Goal: Task Accomplishment & Management: Use online tool/utility

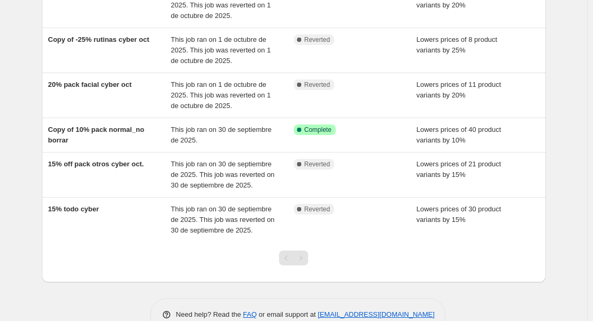
scroll to position [53, 0]
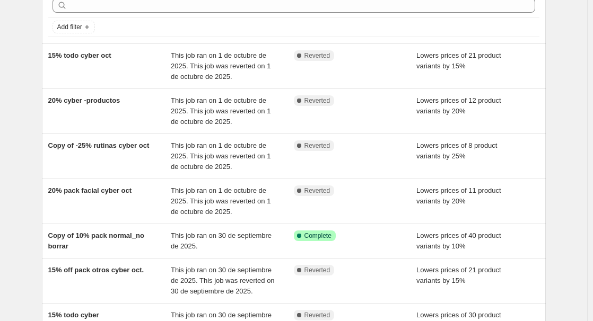
click at [108, 245] on div "Copy of 10% pack normal_no borrar" at bounding box center [109, 241] width 123 height 21
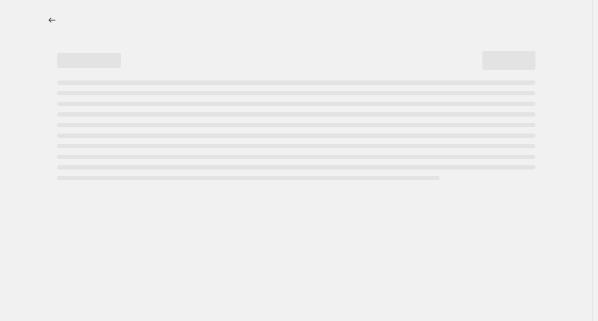
select select "percentage"
select select "product_status"
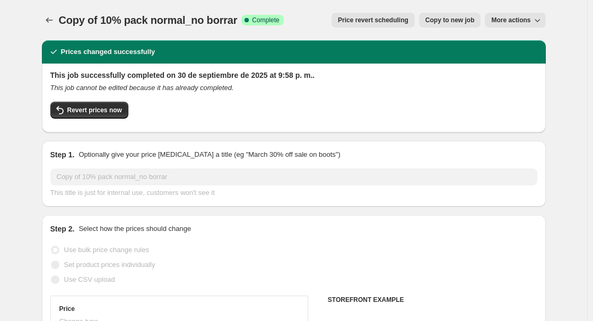
select select "product_type"
click at [100, 109] on span "Revert prices now" at bounding box center [94, 110] width 55 height 8
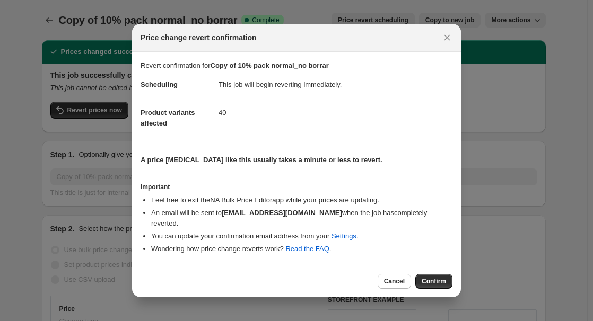
click at [436, 278] on span "Confirm" at bounding box center [434, 281] width 24 height 8
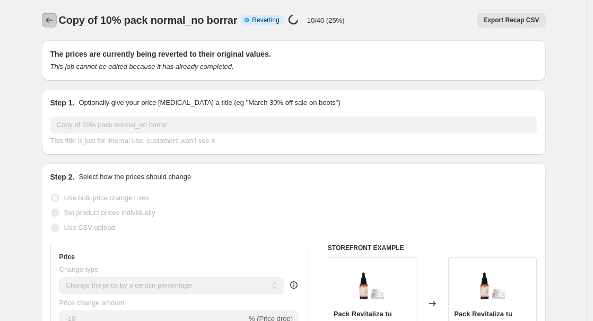
click at [53, 19] on icon "Price change jobs" at bounding box center [49, 20] width 11 height 11
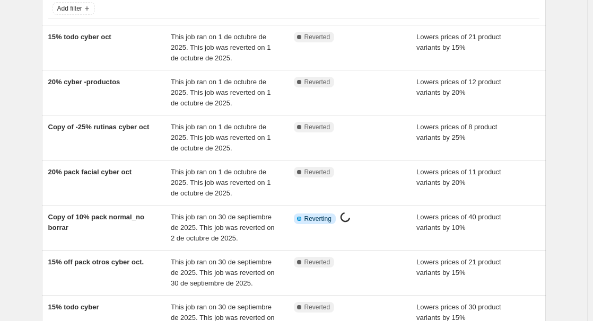
scroll to position [37, 0]
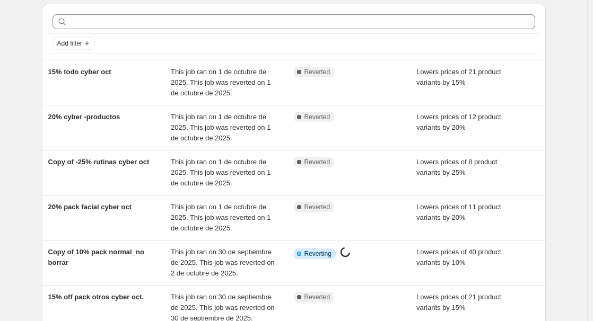
click at [109, 164] on span "Copy of -25% rutinas cyber oct" at bounding box center [98, 162] width 101 height 8
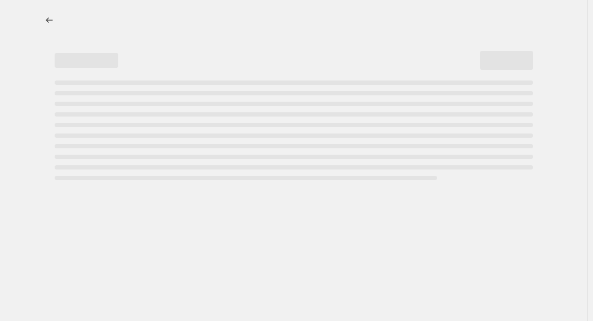
select select "percentage"
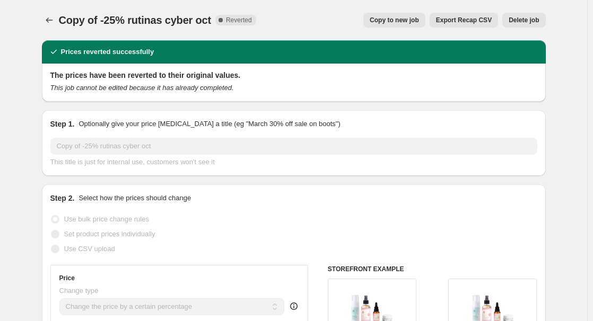
click at [395, 15] on button "Copy to new job" at bounding box center [394, 20] width 62 height 15
select select "percentage"
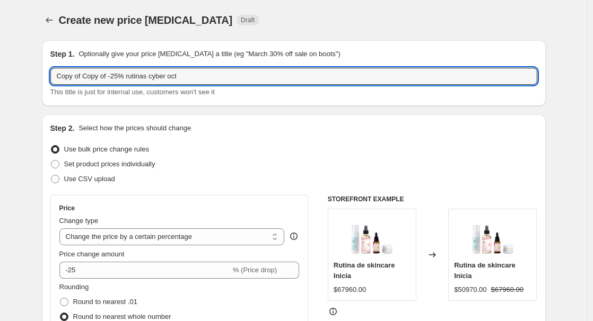
drag, startPoint x: 112, startPoint y: 75, endPoint x: -6, endPoint y: 66, distance: 118.1
click at [0, 66] on html "Home Settings Plans Skip to content Create new price change job. This page is r…" at bounding box center [296, 160] width 593 height 321
select select "percentage"
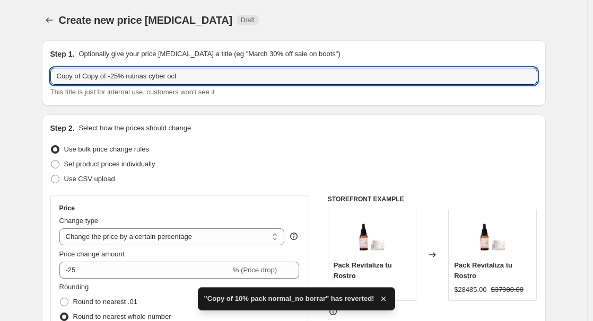
drag, startPoint x: 109, startPoint y: 73, endPoint x: 24, endPoint y: 67, distance: 85.6
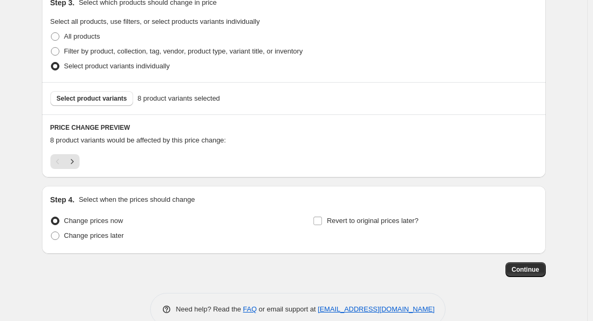
scroll to position [528, 0]
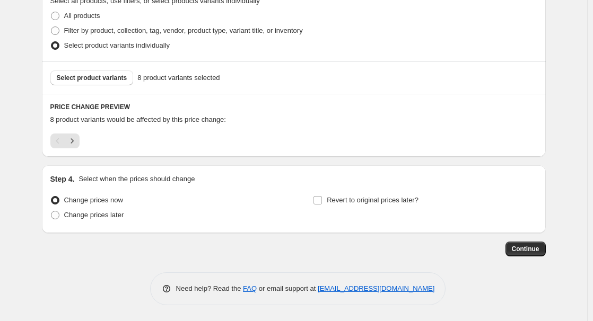
type input "-25% rutinas cyber oct"
click at [530, 247] on span "Continue" at bounding box center [526, 249] width 28 height 8
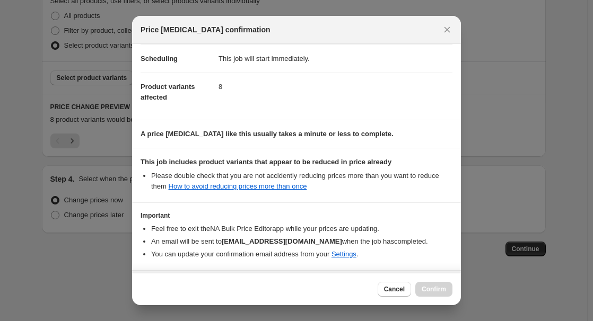
scroll to position [106, 0]
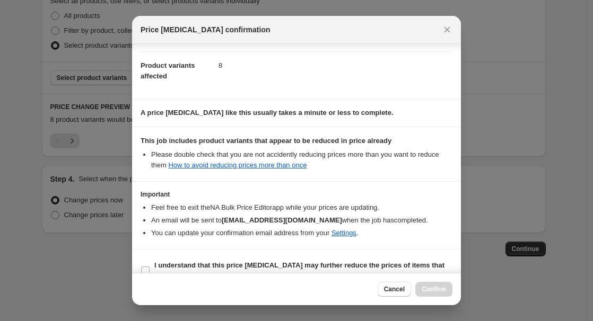
click at [391, 290] on span "Cancel" at bounding box center [394, 289] width 21 height 8
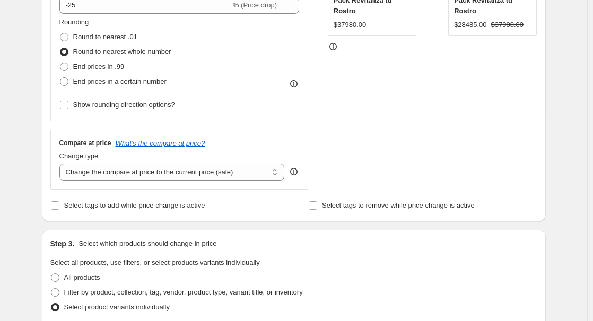
scroll to position [528, 0]
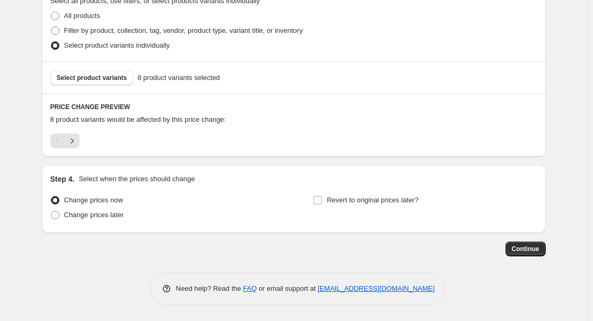
click at [73, 137] on icon "Next" at bounding box center [72, 141] width 11 height 11
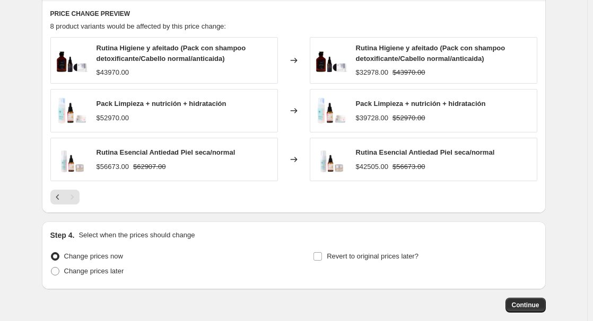
scroll to position [634, 0]
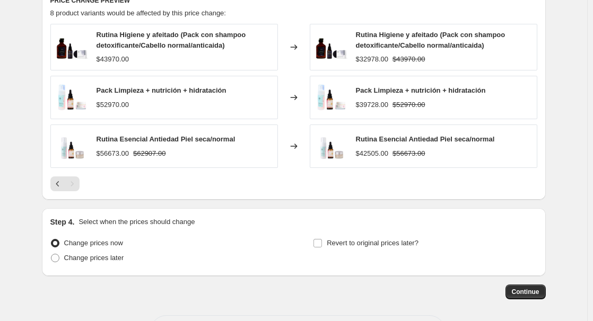
click at [60, 186] on icon "Previous" at bounding box center [58, 184] width 11 height 11
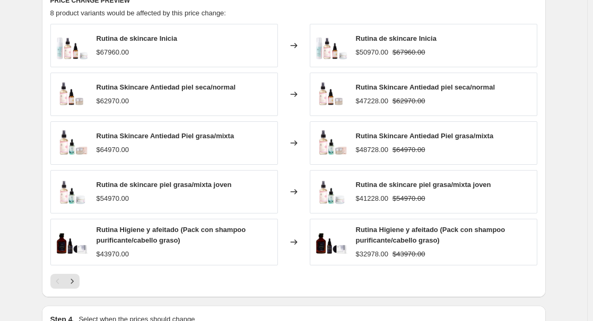
scroll to position [528, 0]
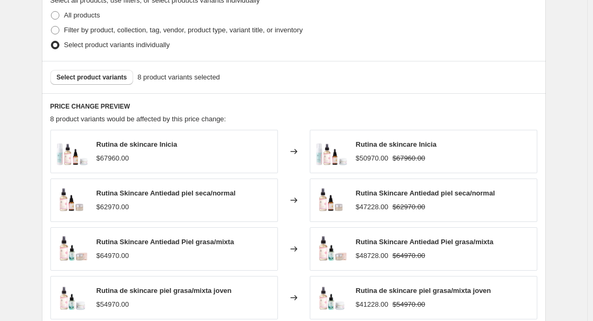
click at [122, 78] on span "Select product variants" at bounding box center [92, 77] width 71 height 8
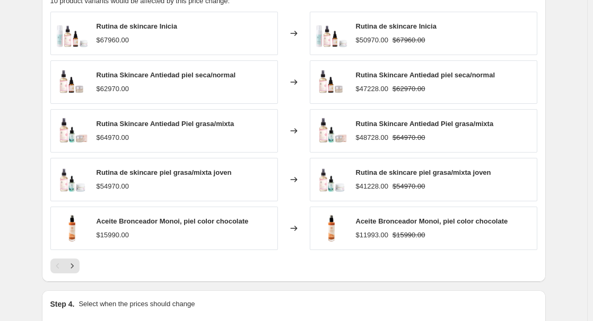
scroll to position [687, 0]
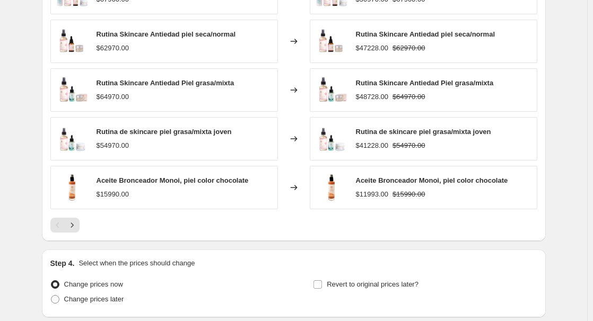
click at [80, 227] on button "Next" at bounding box center [72, 225] width 15 height 15
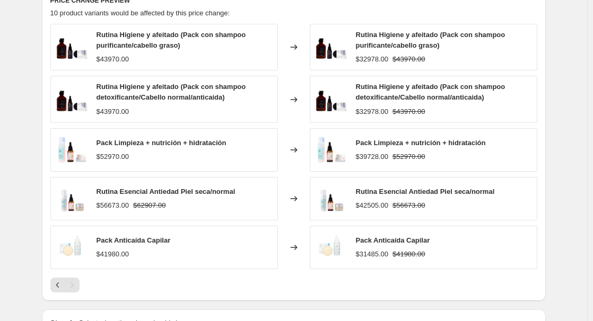
scroll to position [779, 0]
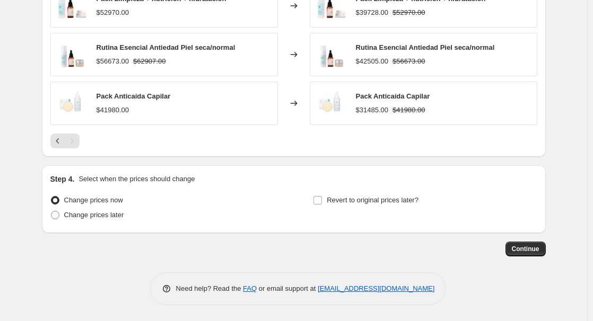
click at [523, 251] on span "Continue" at bounding box center [526, 249] width 28 height 8
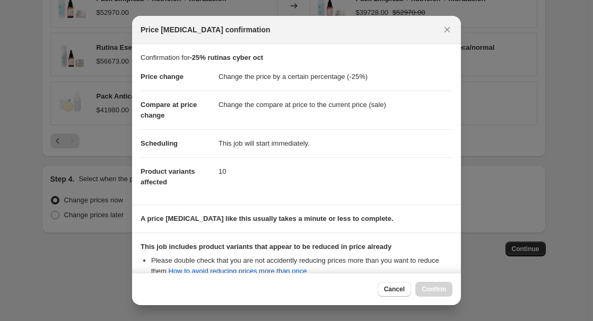
click at [446, 28] on icon "Close" at bounding box center [448, 30] width 6 height 6
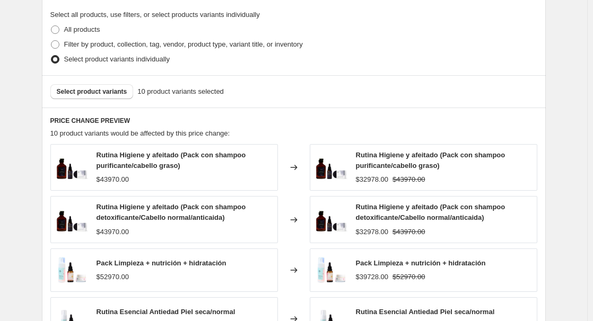
scroll to position [726, 0]
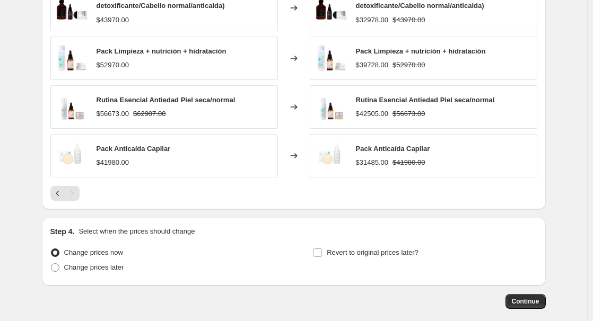
click at [524, 297] on button "Continue" at bounding box center [526, 301] width 40 height 15
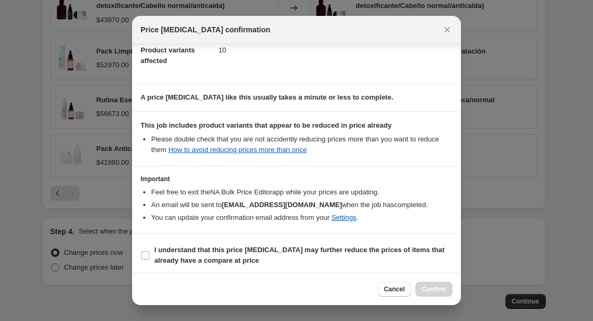
scroll to position [125, 0]
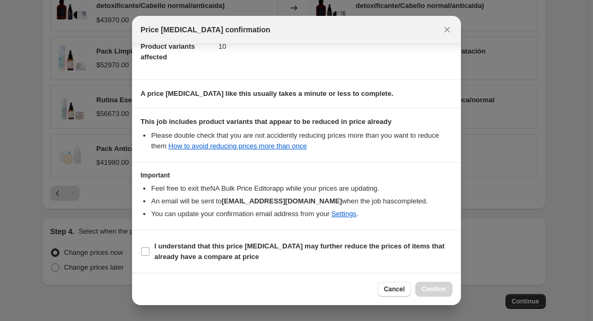
click at [145, 253] on input "I understand that this price change job may further reduce the prices of items …" at bounding box center [145, 252] width 8 height 8
checkbox input "true"
click at [441, 283] on button "Confirm" at bounding box center [433, 289] width 37 height 15
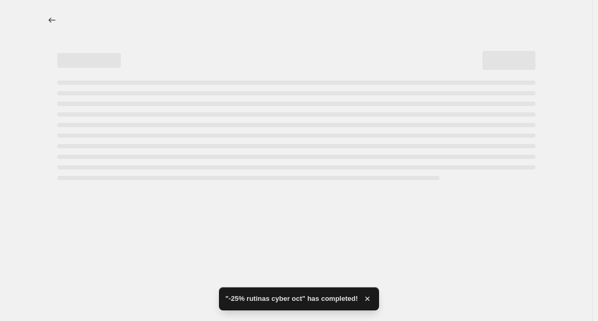
select select "percentage"
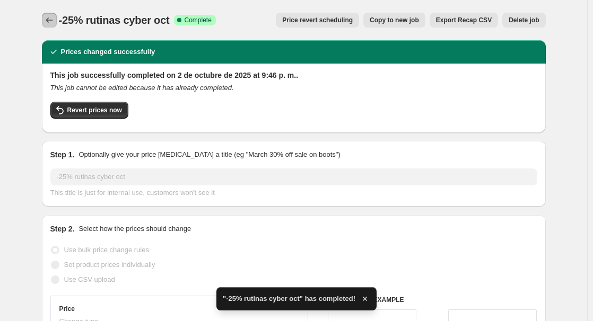
click at [50, 23] on icon "Price change jobs" at bounding box center [49, 20] width 11 height 11
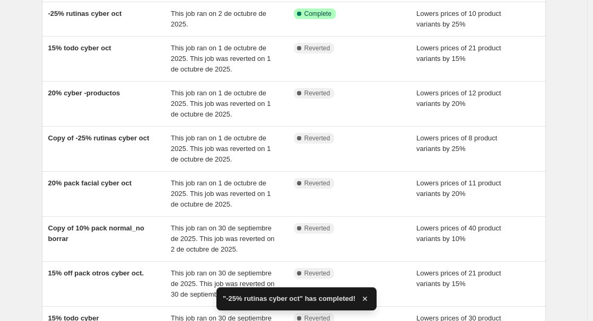
scroll to position [106, 0]
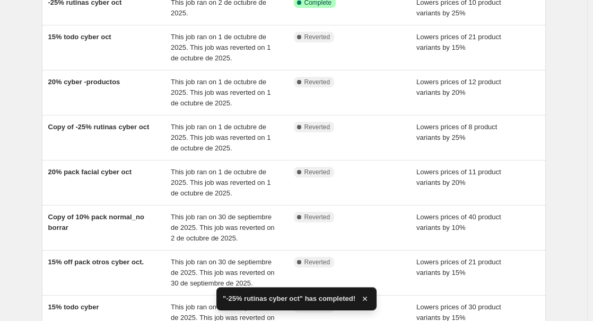
click at [115, 90] on div "20% cyber -productos" at bounding box center [109, 93] width 123 height 32
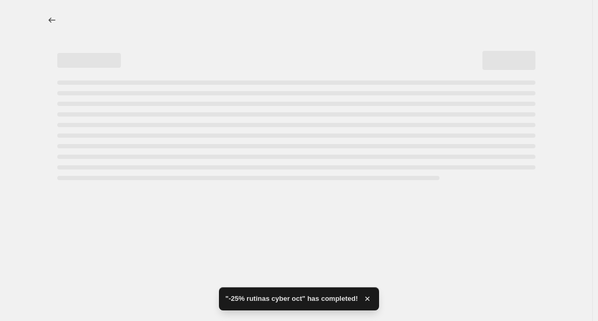
select select "percentage"
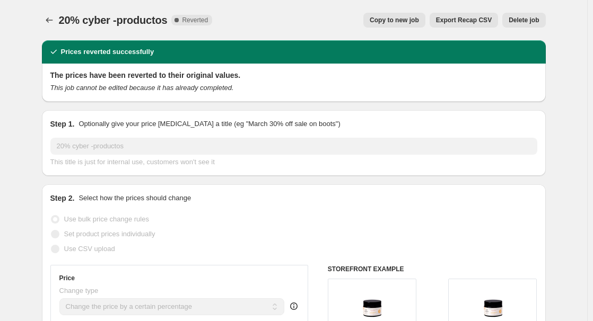
click at [401, 26] on button "Copy to new job" at bounding box center [394, 20] width 62 height 15
select select "percentage"
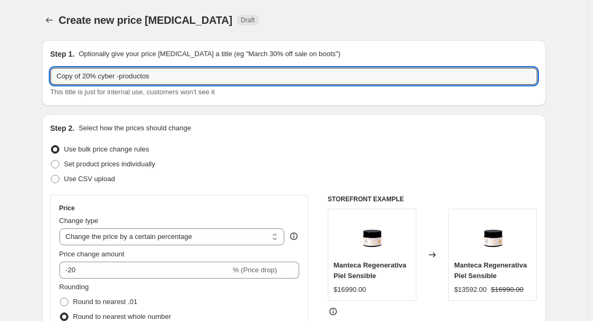
drag, startPoint x: 86, startPoint y: 76, endPoint x: 38, endPoint y: 73, distance: 48.9
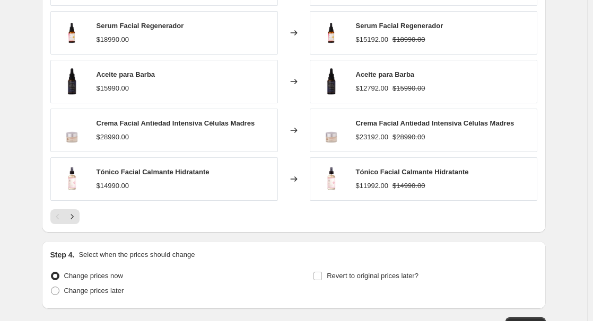
scroll to position [743, 0]
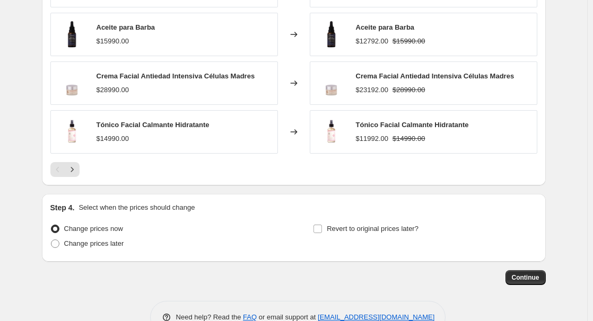
type input "20% cyber -productos"
click at [72, 171] on icon "Next" at bounding box center [72, 169] width 11 height 11
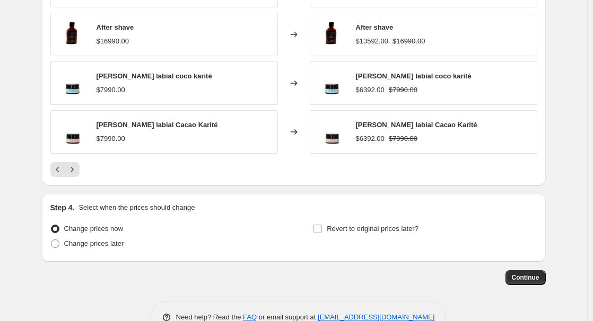
click at [74, 172] on icon "Next" at bounding box center [72, 169] width 11 height 11
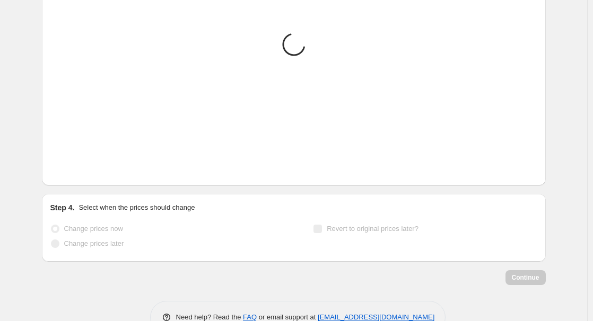
scroll to position [625, 0]
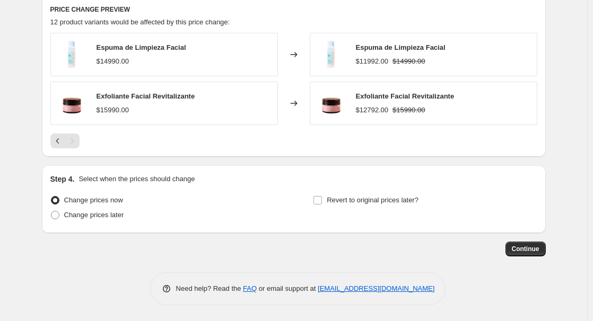
click at [530, 249] on span "Continue" at bounding box center [526, 249] width 28 height 8
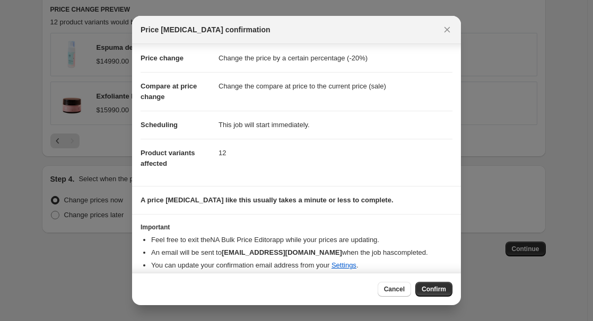
scroll to position [27, 0]
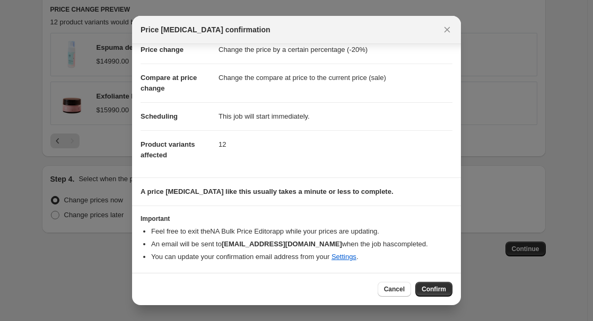
click at [431, 286] on span "Confirm" at bounding box center [434, 289] width 24 height 8
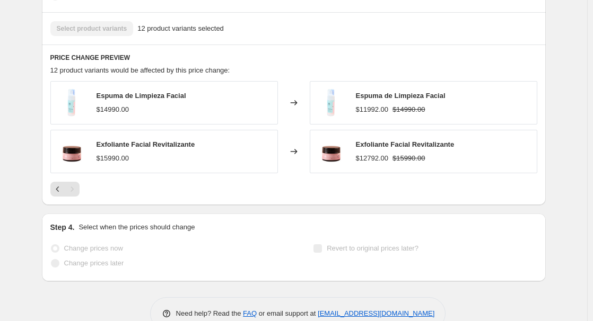
scroll to position [653, 0]
select select "percentage"
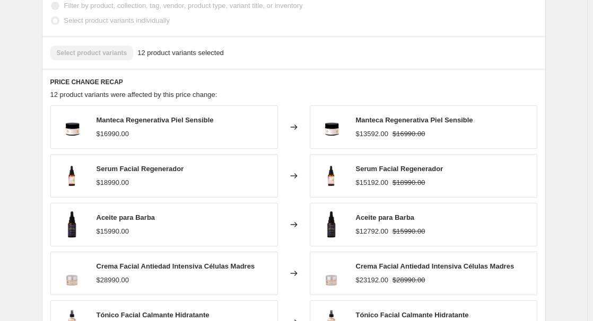
scroll to position [0, 0]
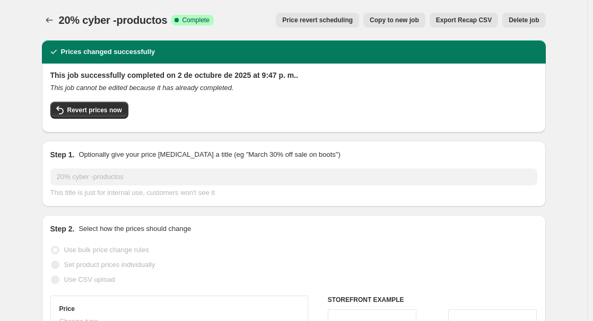
click at [57, 19] on button "Price change jobs" at bounding box center [49, 20] width 15 height 15
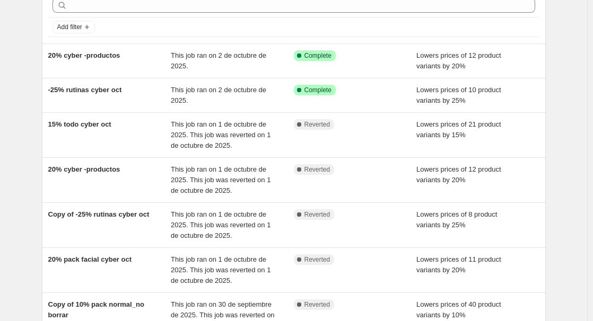
scroll to position [106, 0]
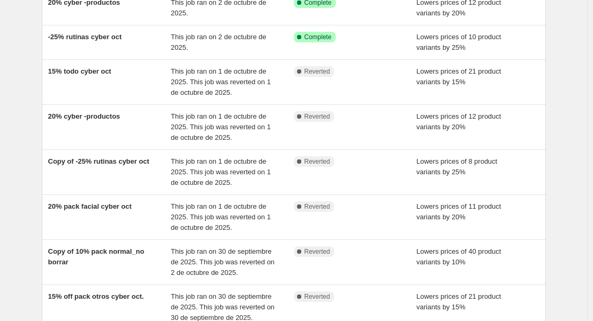
click at [127, 216] on div "20% pack facial cyber oct" at bounding box center [109, 218] width 123 height 32
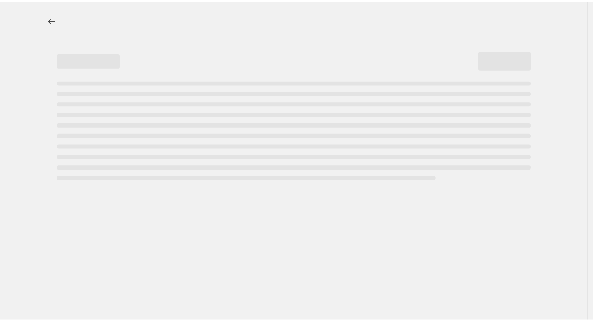
select select "percentage"
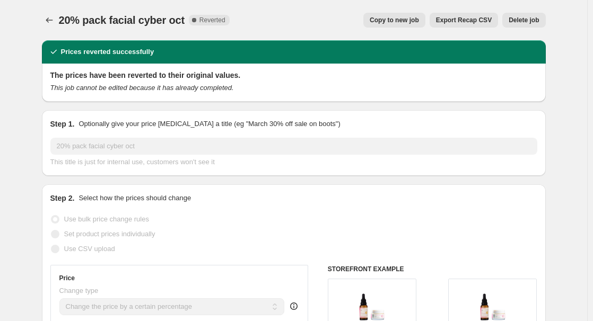
click at [404, 22] on span "Copy to new job" at bounding box center [394, 20] width 49 height 8
select select "percentage"
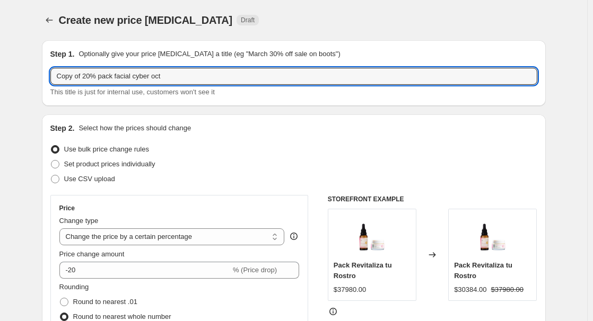
drag, startPoint x: 84, startPoint y: 77, endPoint x: 39, endPoint y: 75, distance: 45.7
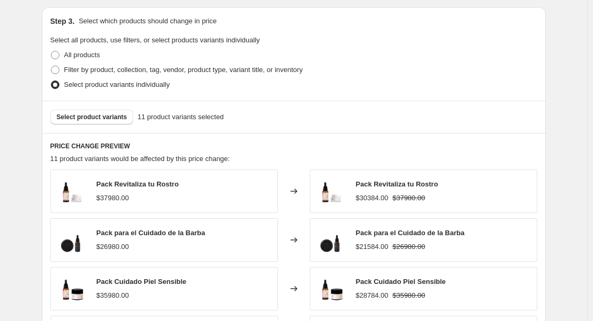
scroll to position [743, 0]
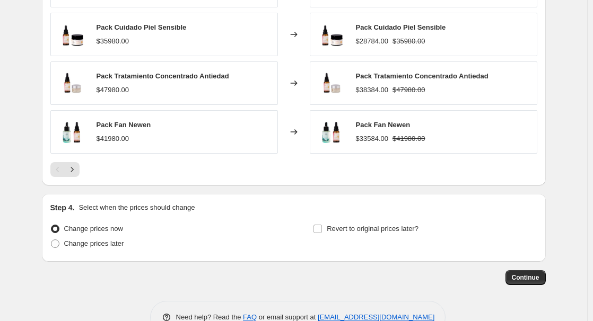
type input "20% pack facial cyber oct"
click at [532, 282] on span "Continue" at bounding box center [526, 278] width 28 height 8
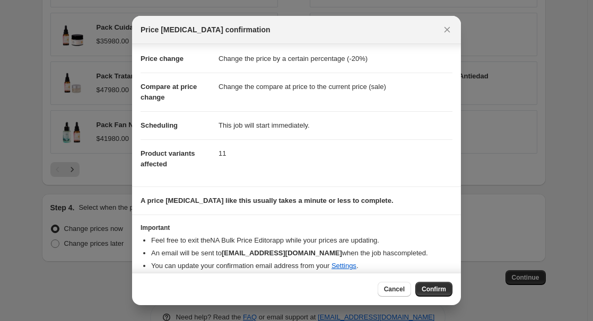
scroll to position [27, 0]
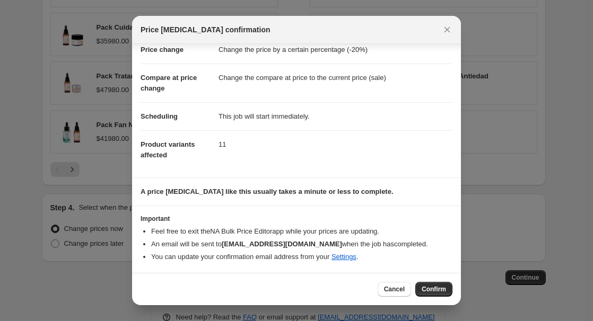
click at [434, 287] on span "Confirm" at bounding box center [434, 289] width 24 height 8
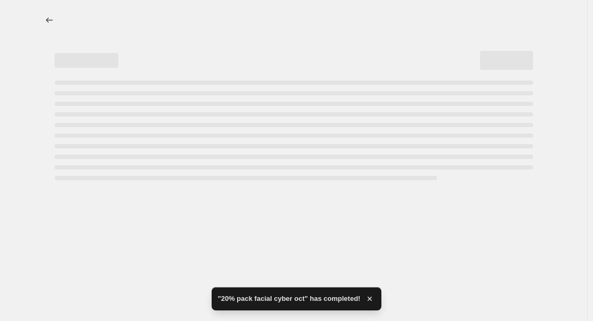
select select "percentage"
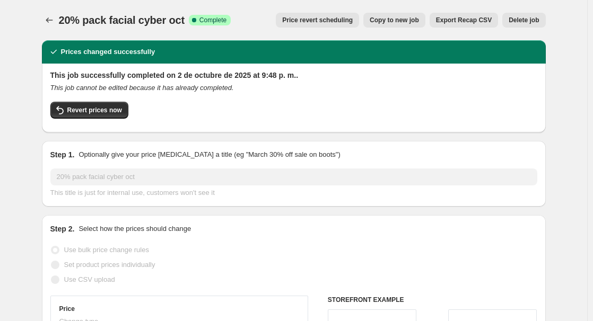
click at [52, 20] on icon "Price change jobs" at bounding box center [49, 20] width 7 height 5
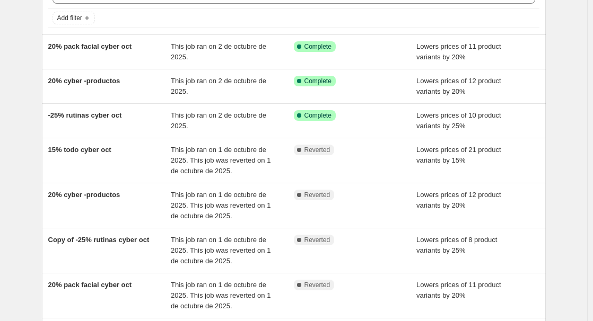
scroll to position [53, 0]
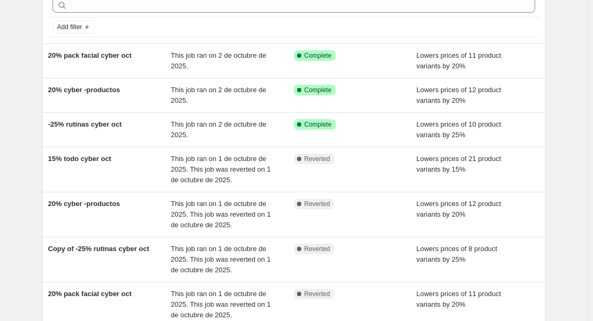
click at [116, 169] on div "15% todo cyber oct" at bounding box center [109, 170] width 123 height 32
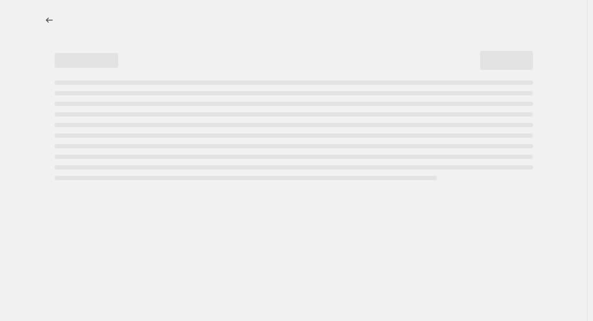
select select "percentage"
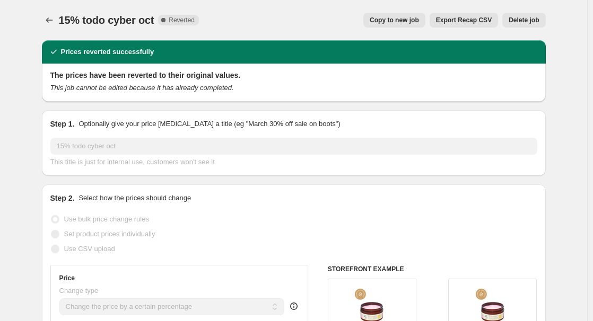
click at [393, 16] on button "Copy to new job" at bounding box center [394, 20] width 62 height 15
select select "percentage"
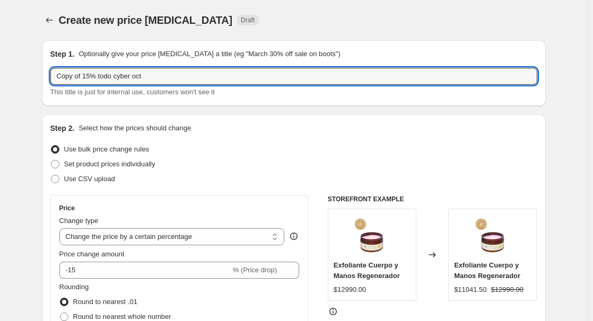
drag, startPoint x: 85, startPoint y: 77, endPoint x: 40, endPoint y: 71, distance: 45.1
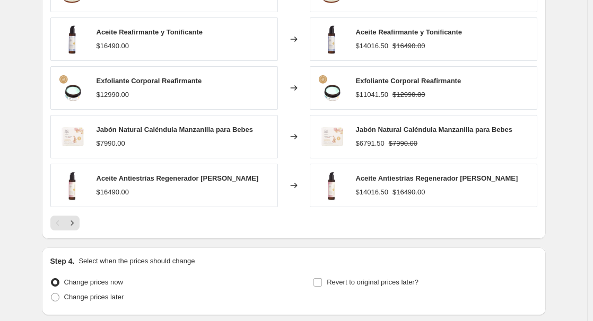
scroll to position [690, 0]
type input "15% todo cyber oct"
click at [75, 217] on button "Next" at bounding box center [72, 222] width 15 height 15
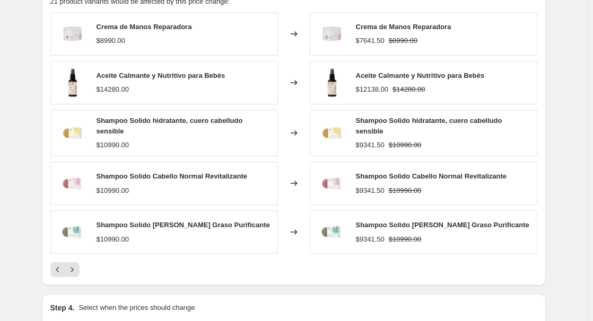
scroll to position [637, 0]
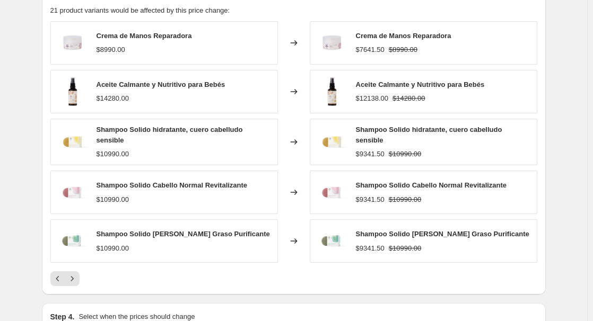
click at [77, 279] on icon "Next" at bounding box center [72, 279] width 11 height 11
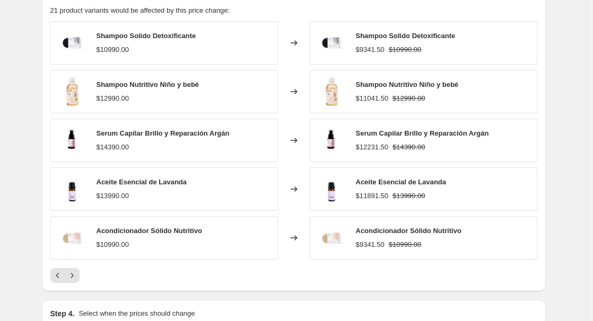
click at [77, 279] on icon "Next" at bounding box center [72, 276] width 11 height 11
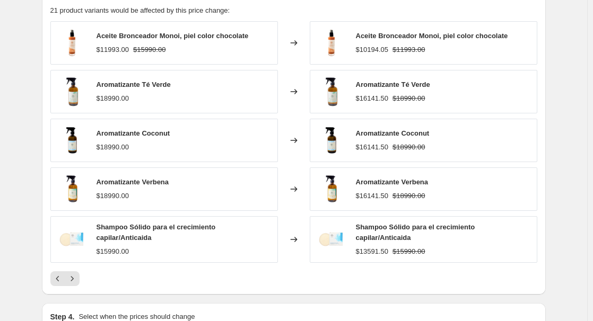
scroll to position [584, 0]
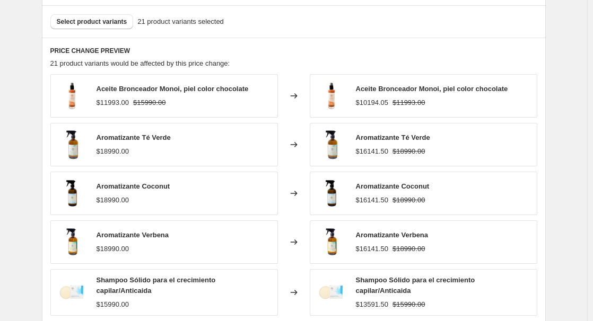
click at [115, 23] on span "Select product variants" at bounding box center [92, 22] width 71 height 8
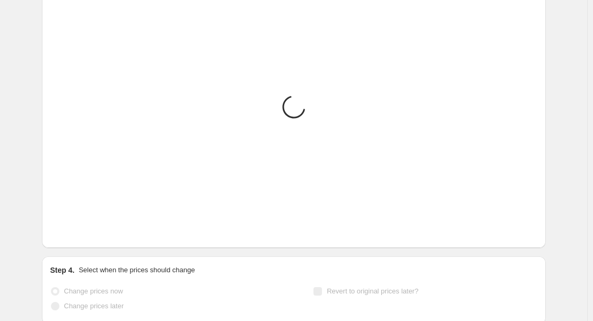
scroll to position [743, 0]
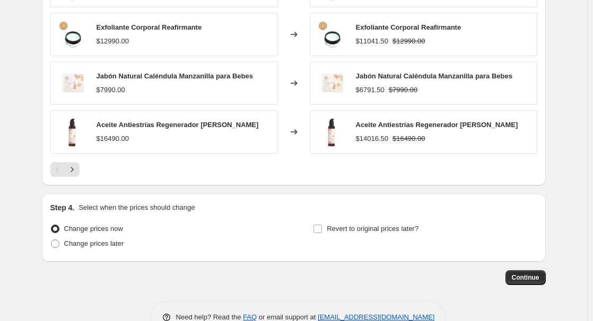
click at [527, 276] on span "Continue" at bounding box center [526, 278] width 28 height 8
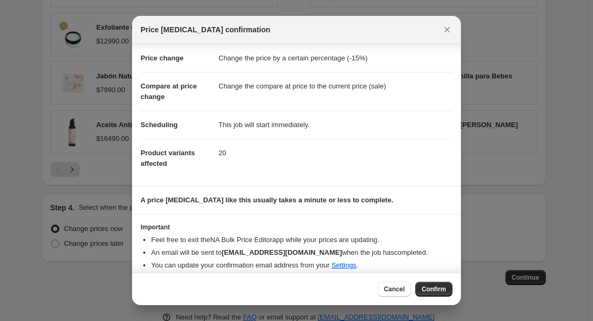
scroll to position [27, 0]
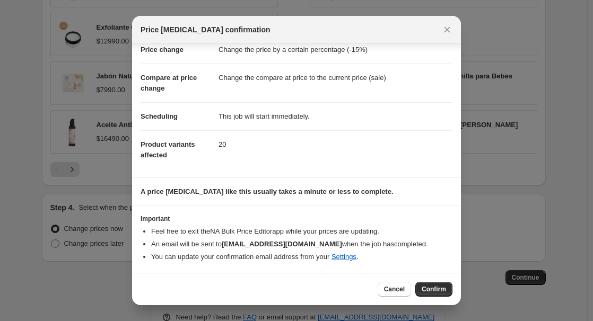
click at [436, 288] on span "Confirm" at bounding box center [434, 289] width 24 height 8
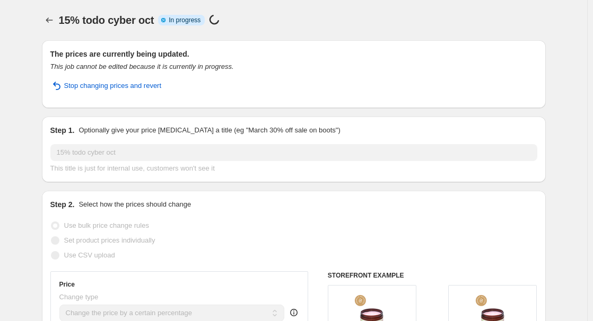
click at [57, 22] on button "Price change jobs" at bounding box center [49, 20] width 15 height 15
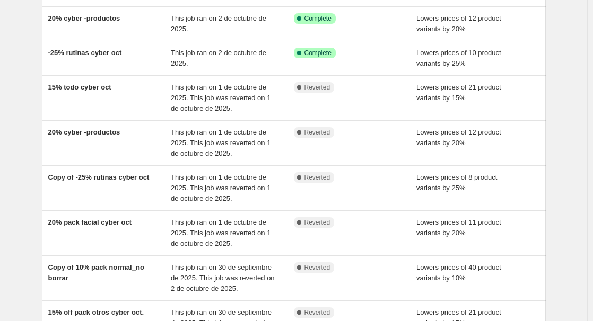
scroll to position [212, 0]
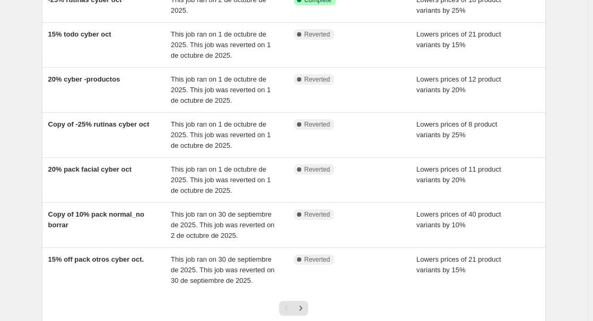
click at [123, 262] on span "15% off pack otros cyber oct." at bounding box center [96, 260] width 96 height 8
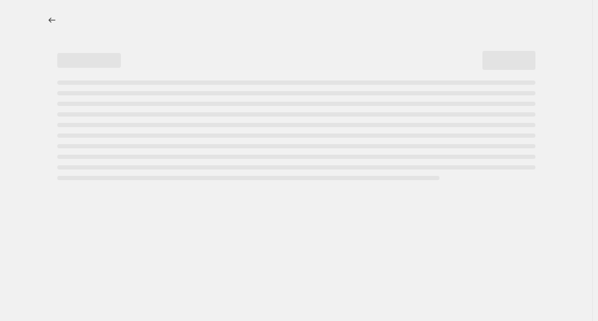
select select "percentage"
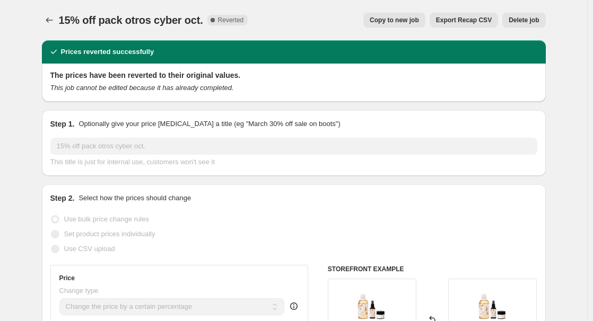
click at [408, 20] on span "Copy to new job" at bounding box center [394, 20] width 49 height 8
select select "percentage"
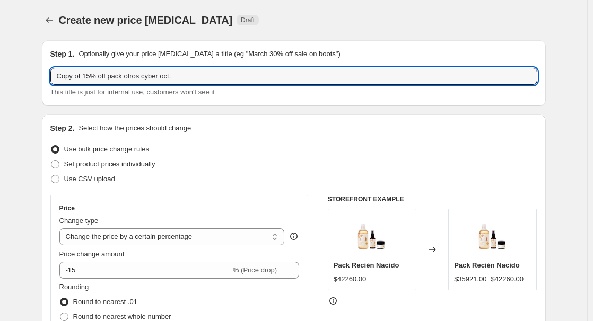
drag, startPoint x: 85, startPoint y: 78, endPoint x: 38, endPoint y: 76, distance: 47.3
drag, startPoint x: 118, startPoint y: 80, endPoint x: 99, endPoint y: 80, distance: 18.6
click at [99, 80] on input "15% off pack otros cyber oct." at bounding box center [293, 76] width 487 height 17
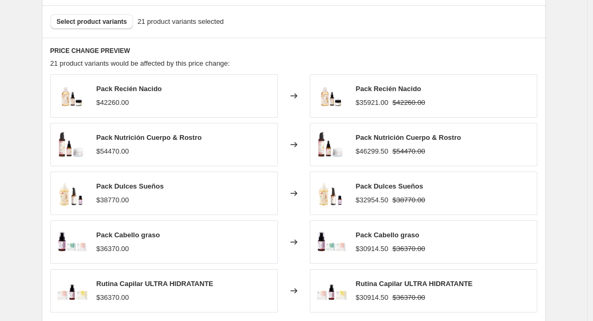
scroll to position [690, 0]
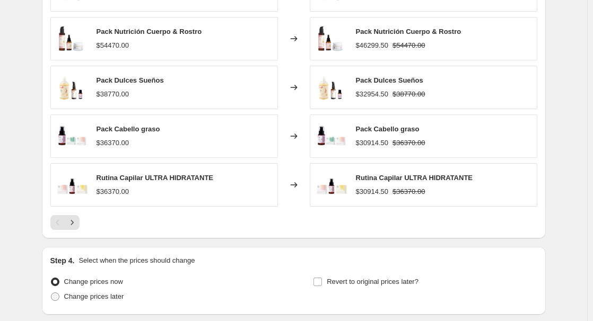
type input "15% off pack cyber oct."
click at [73, 222] on icon "Next" at bounding box center [72, 222] width 3 height 5
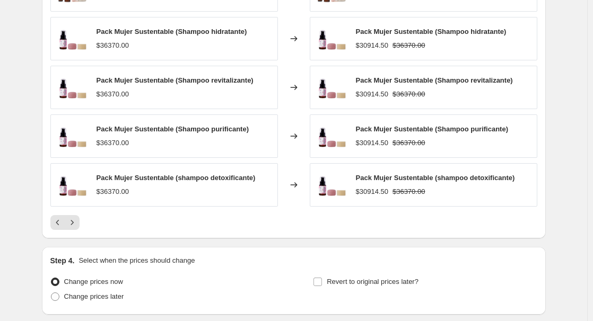
click at [73, 222] on icon "Next" at bounding box center [72, 222] width 3 height 5
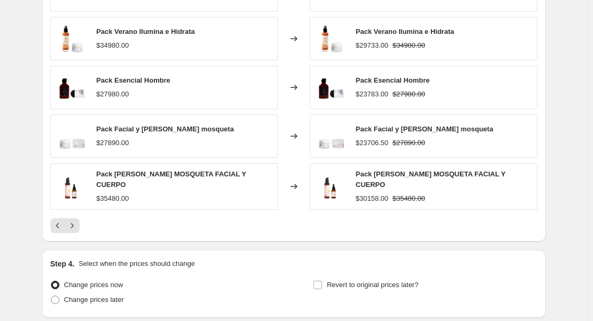
click at [73, 224] on icon "Next" at bounding box center [72, 226] width 3 height 5
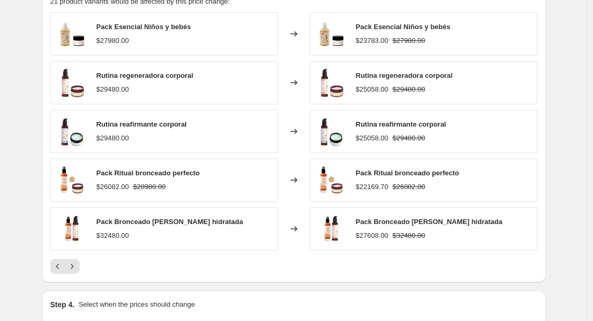
scroll to position [637, 0]
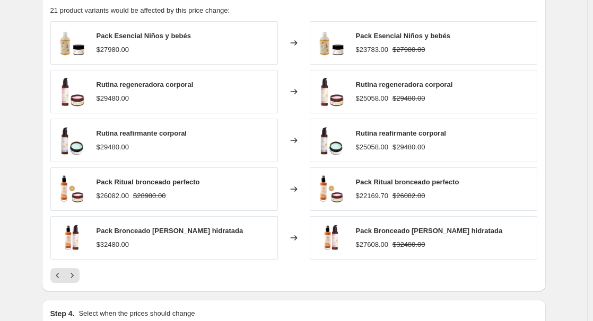
click at [80, 279] on button "Next" at bounding box center [72, 275] width 15 height 15
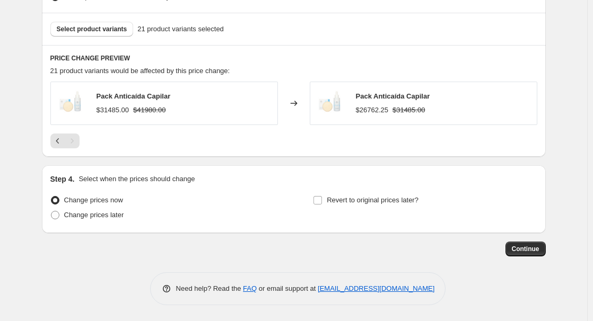
scroll to position [577, 0]
click at [95, 28] on span "Select product variants" at bounding box center [92, 29] width 71 height 8
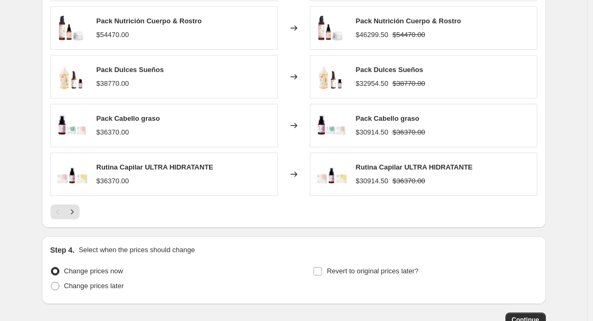
scroll to position [772, 0]
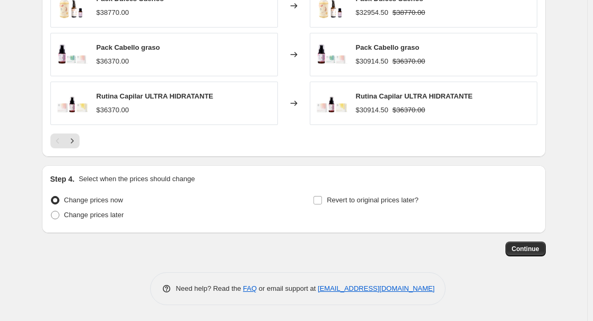
click at [525, 253] on span "Continue" at bounding box center [526, 249] width 28 height 8
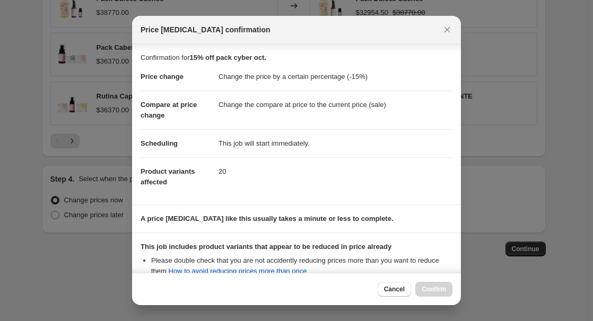
scroll to position [125, 0]
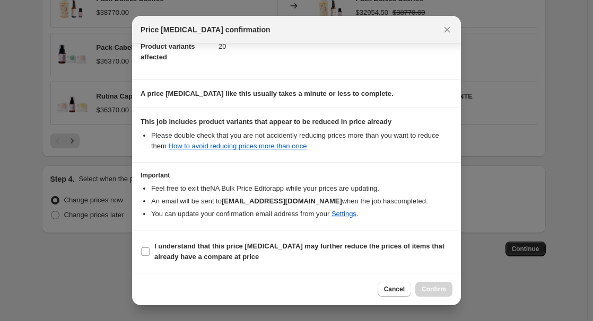
click at [143, 253] on input "I understand that this price change job may further reduce the prices of items …" at bounding box center [145, 252] width 8 height 8
checkbox input "true"
click at [446, 293] on button "Confirm" at bounding box center [433, 289] width 37 height 15
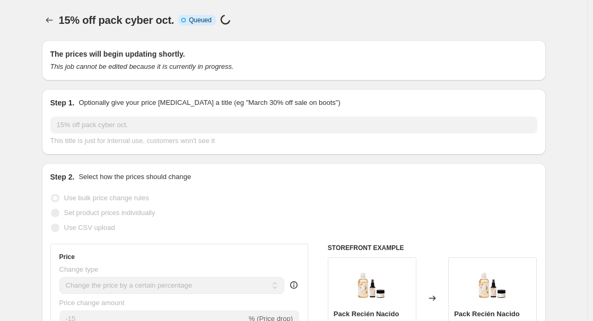
scroll to position [772, 0]
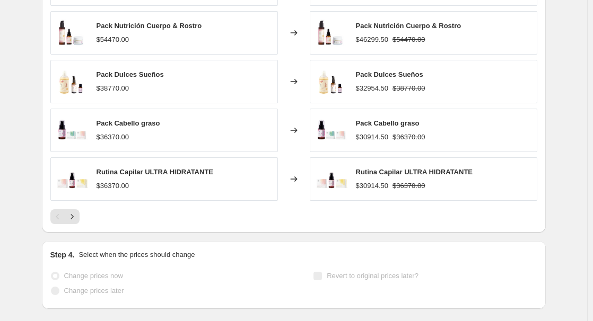
select select "percentage"
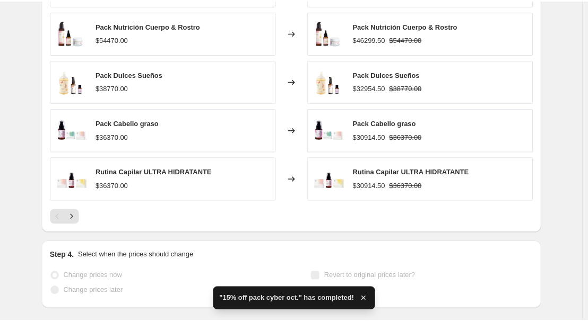
scroll to position [0, 0]
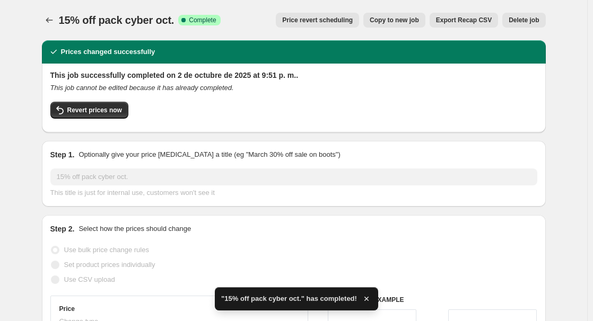
click at [57, 20] on button "Price change jobs" at bounding box center [49, 20] width 15 height 15
